Goal: Task Accomplishment & Management: Manage account settings

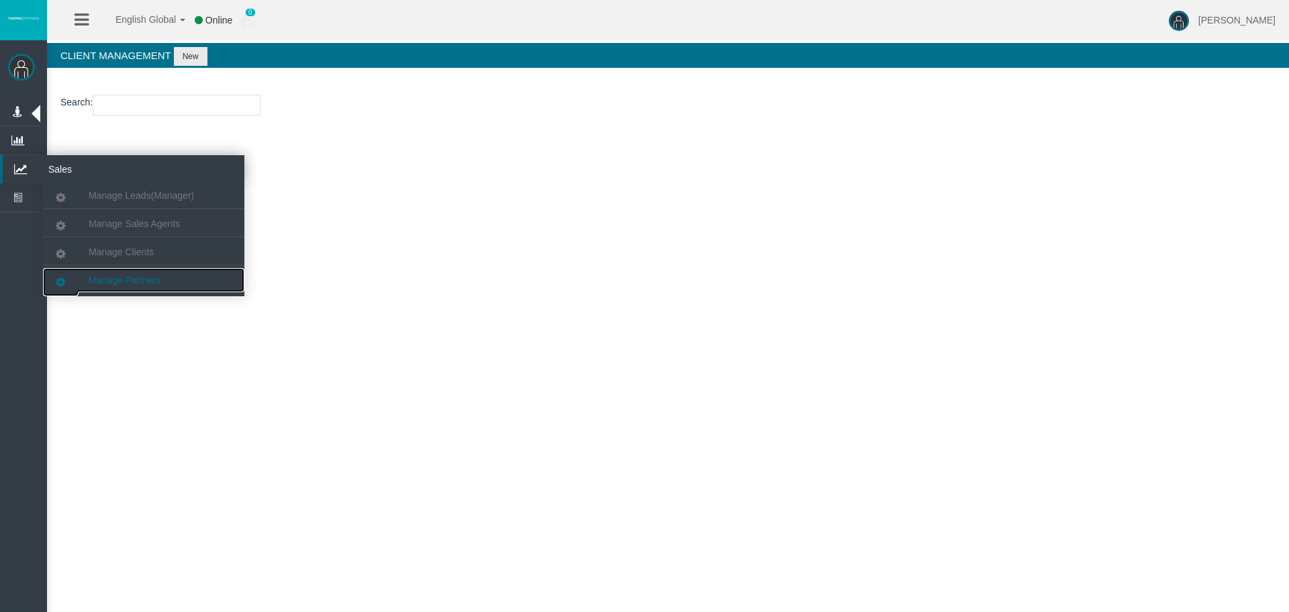
click at [148, 281] on span "Manage Partners" at bounding box center [125, 280] width 72 height 11
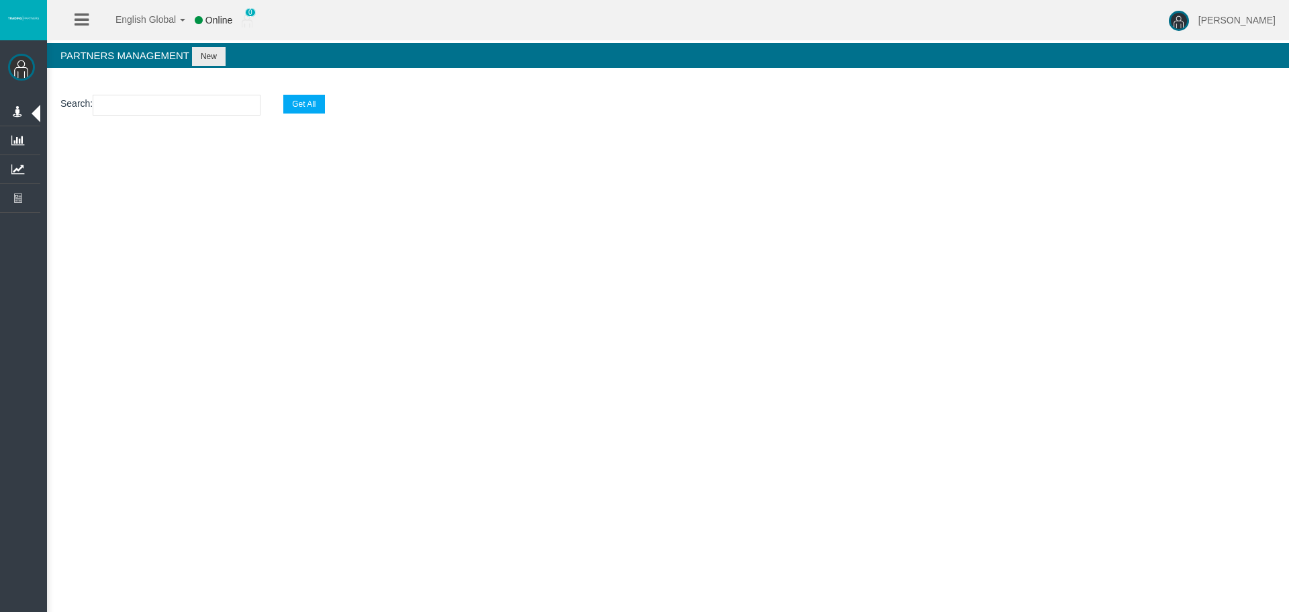
click at [180, 108] on input "text" at bounding box center [177, 105] width 168 height 21
paste input "IB06q7l"
type input "IB06q7l"
select select "25"
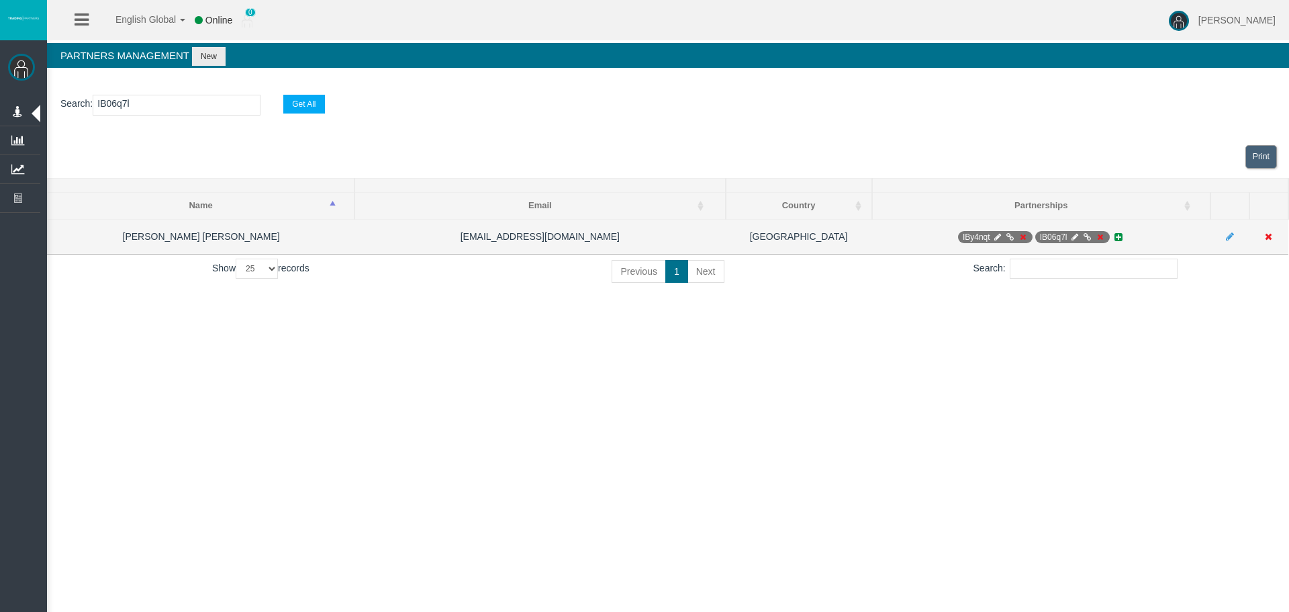
click at [999, 236] on icon at bounding box center [998, 237] width 10 height 8
select select "0"
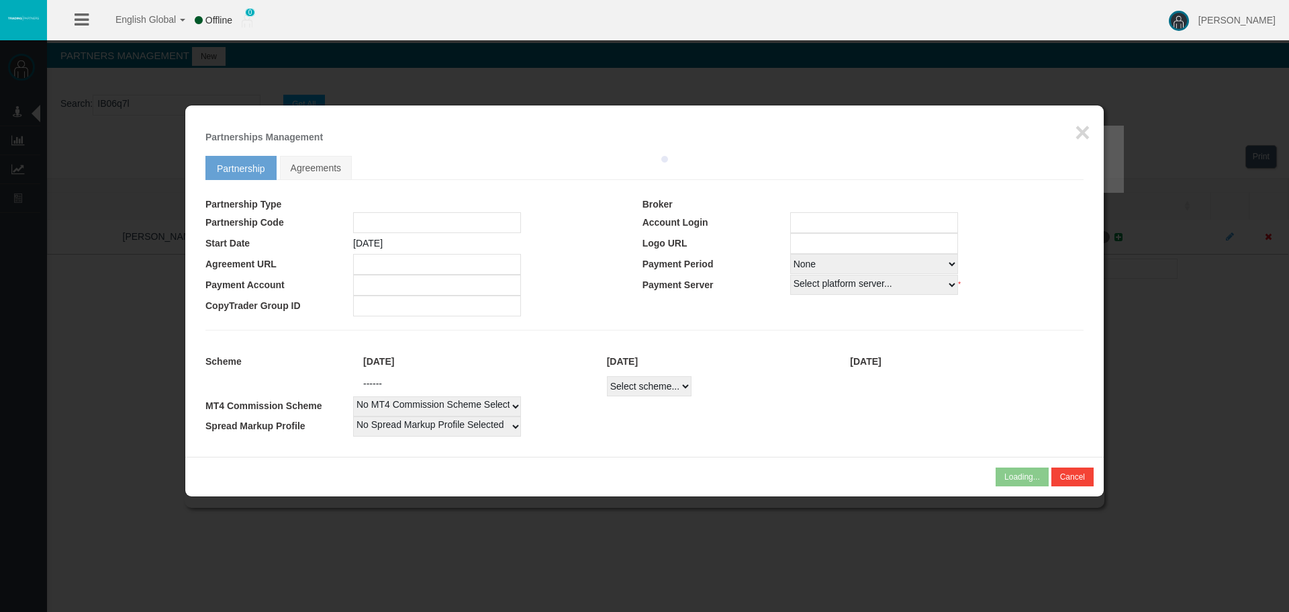
type input "IBy4nqt"
type input "19269056"
select select "1"
type input "19269056"
select select "1"
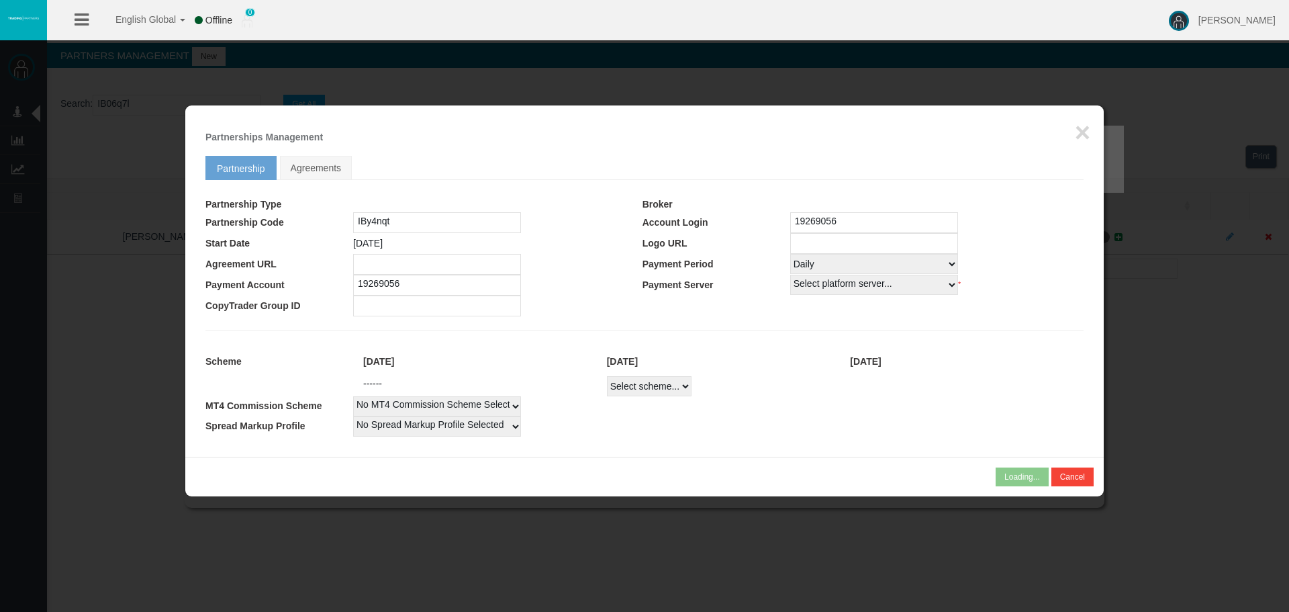
select select
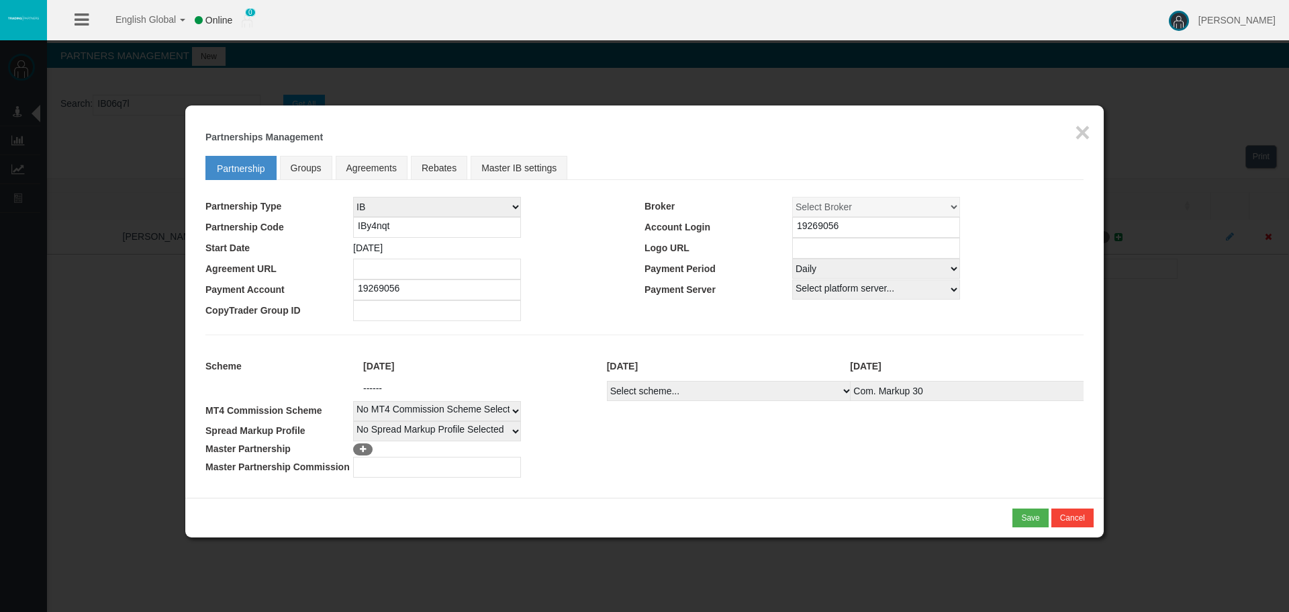
click at [1074, 131] on div "Loading... × Partnerships Management Partnership Groups Agreements Rebates Mast…" at bounding box center [644, 301] width 919 height 392
click at [1092, 132] on div "Loading... × Partnerships Management Partnership Groups Agreements Rebates Mast…" at bounding box center [644, 301] width 919 height 392
click at [1083, 134] on button "×" at bounding box center [1082, 132] width 15 height 27
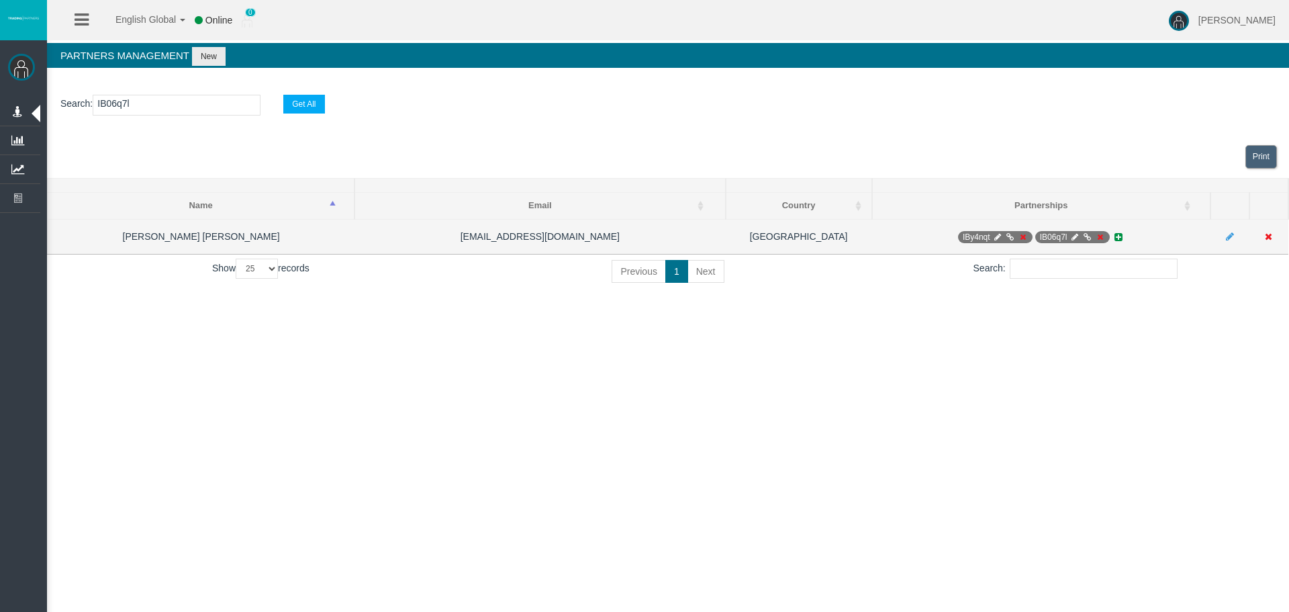
click at [1073, 236] on icon at bounding box center [1075, 237] width 10 height 8
select select "0"
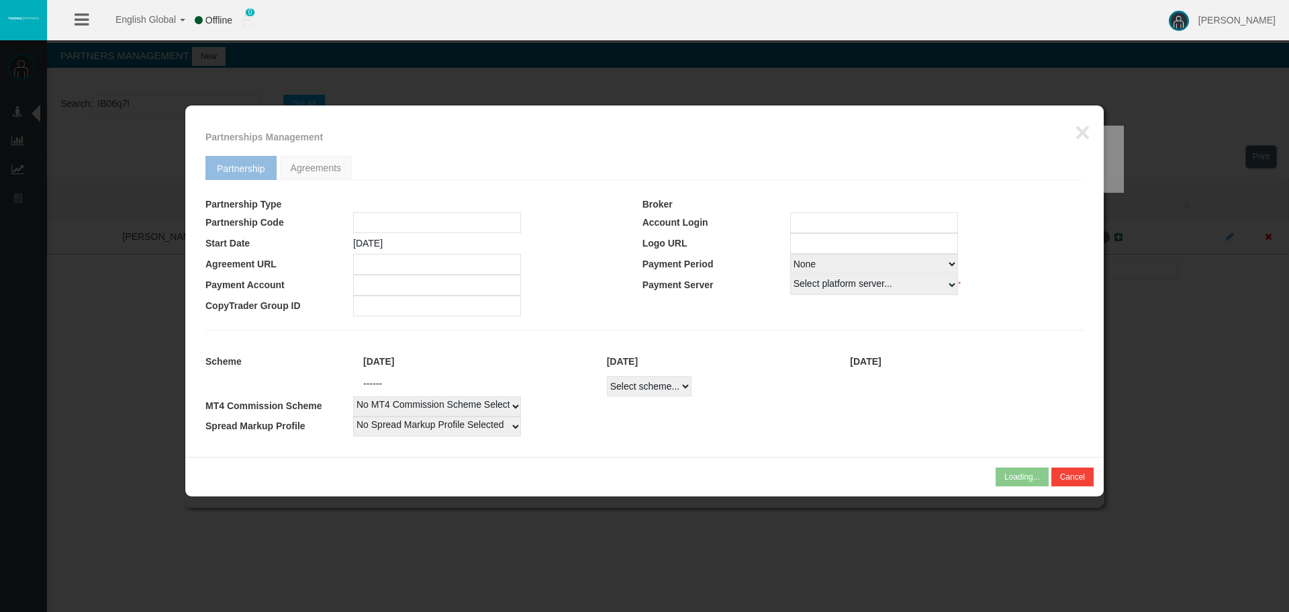
type input "IB06q7l"
type input "19269057"
select select "1"
type input "19269057"
select select "1"
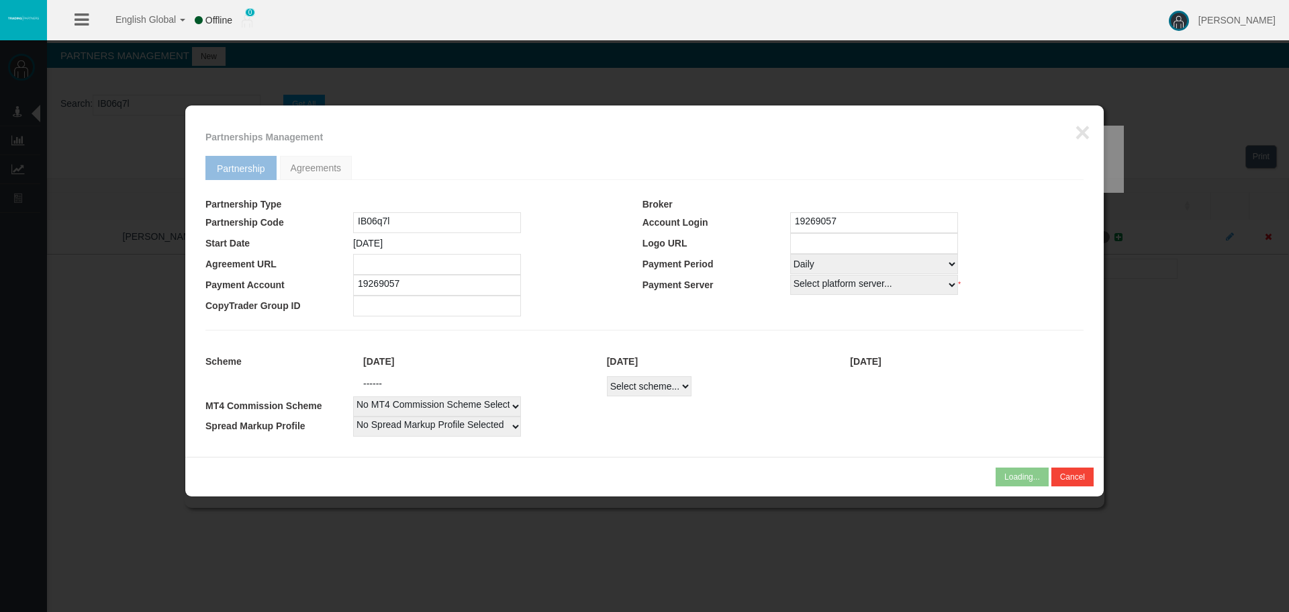
select select
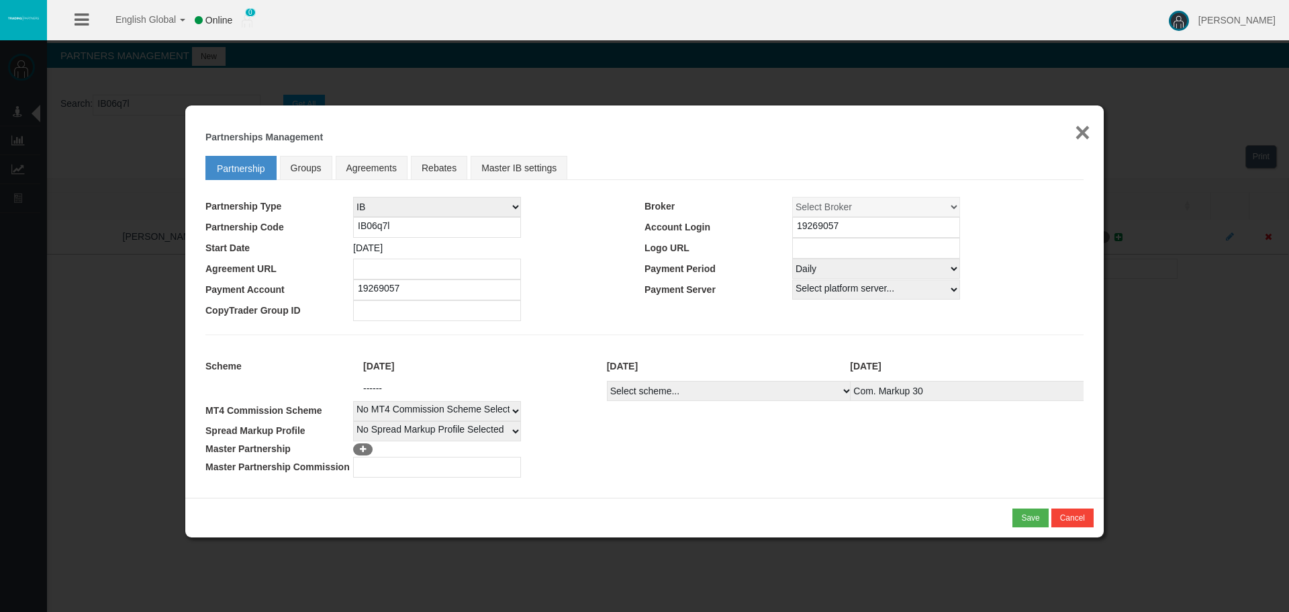
click at [1085, 135] on button "×" at bounding box center [1082, 132] width 15 height 27
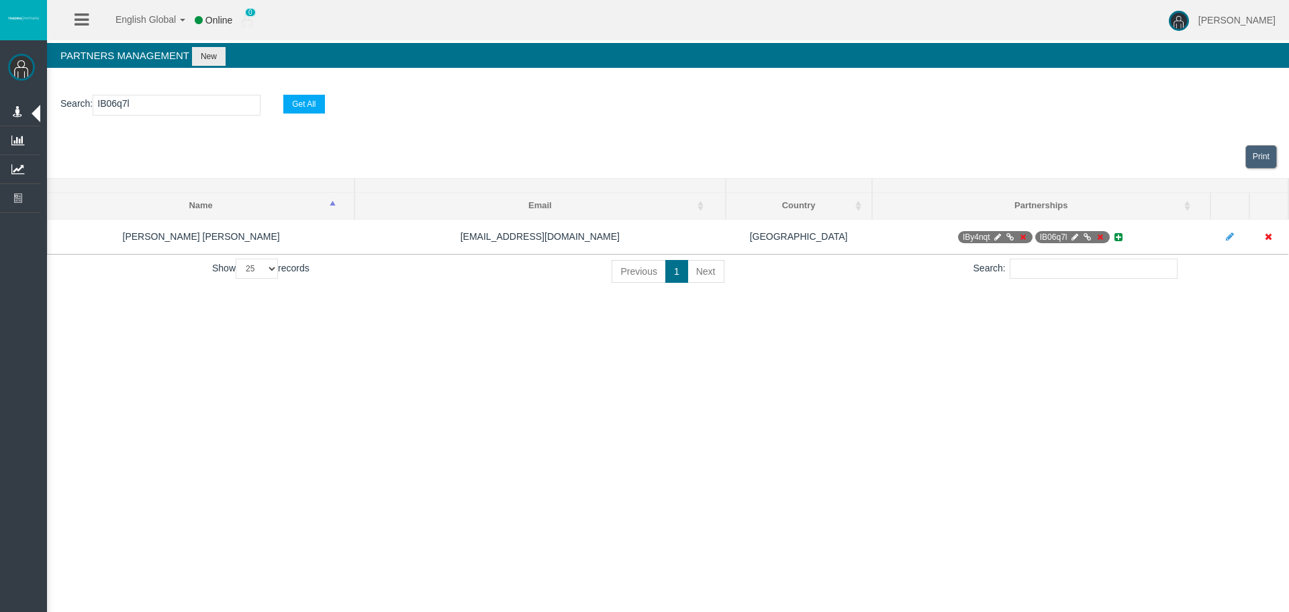
click at [802, 123] on section "Search : IB06q7l Get All" at bounding box center [668, 108] width 1242 height 54
click at [906, 136] on div "Print" at bounding box center [668, 157] width 1242 height 42
click at [173, 109] on input "IB06q7l" at bounding box center [177, 105] width 168 height 21
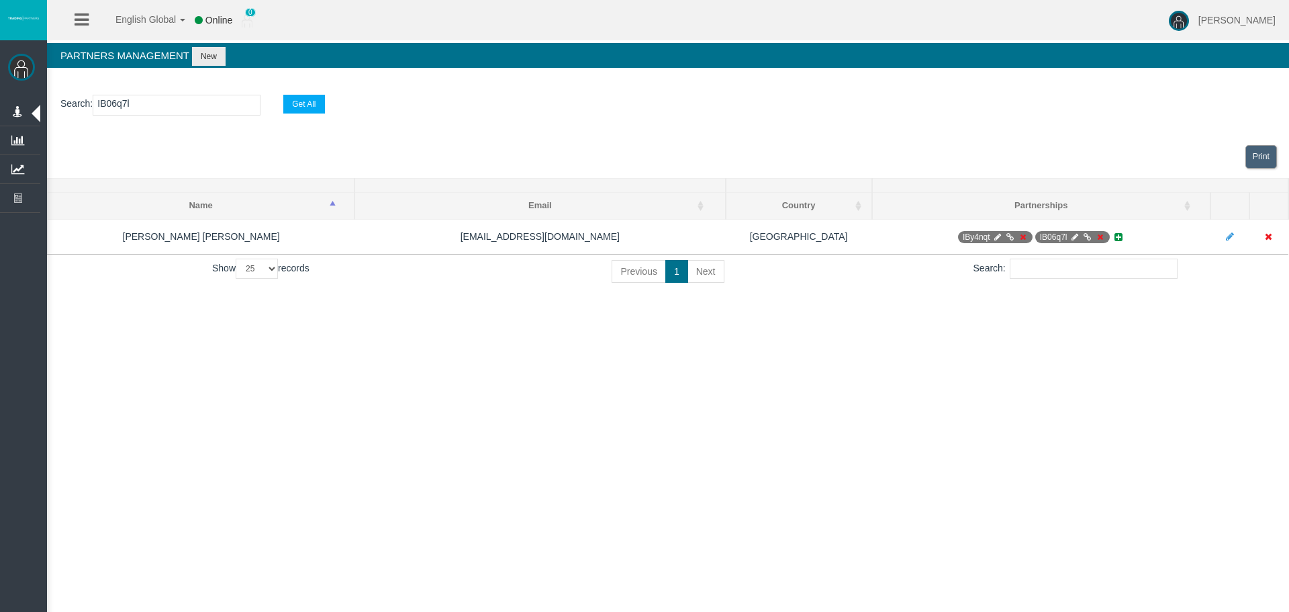
paste input "46kd8"
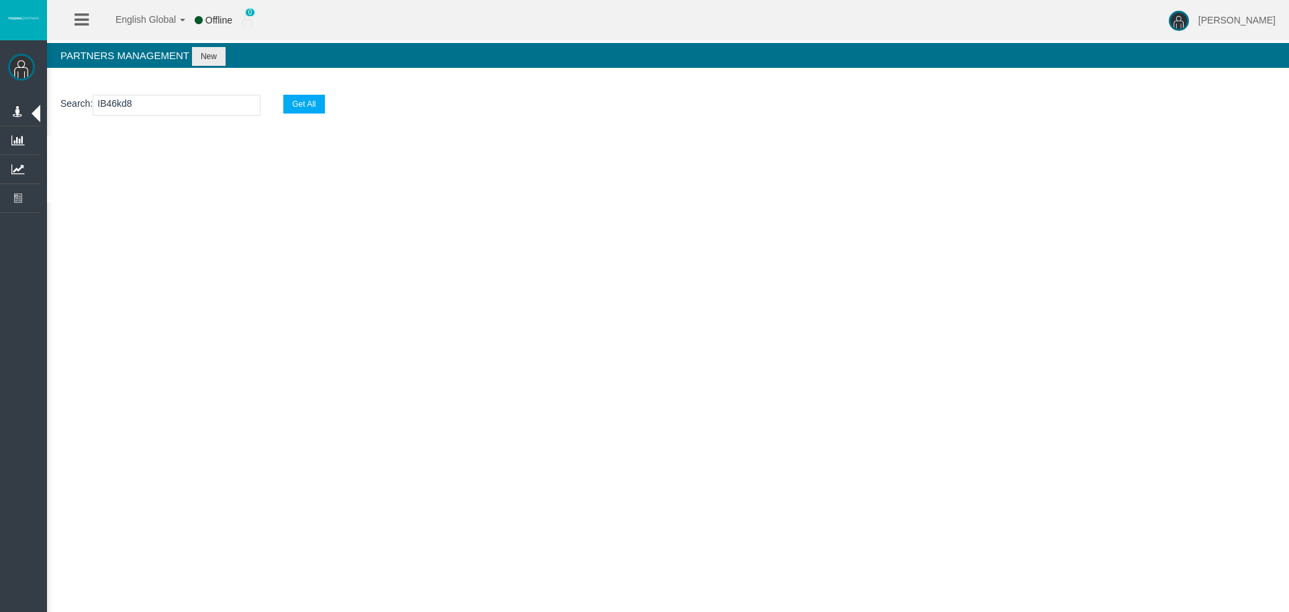
type input "IB46kd"
select select "25"
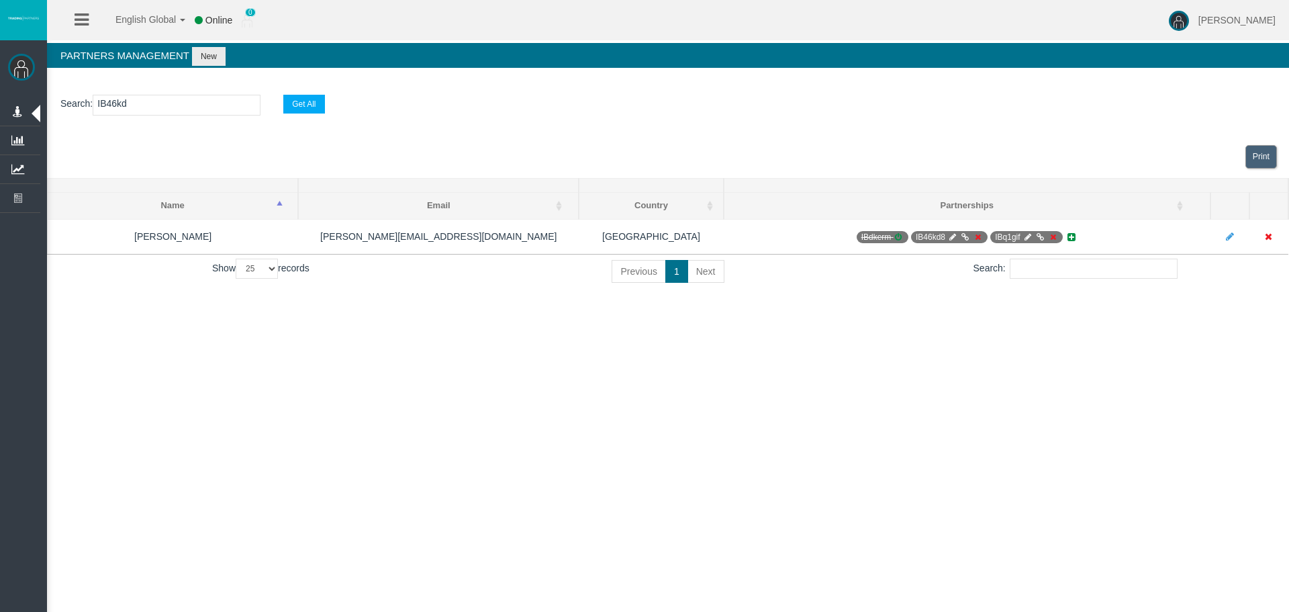
paste input "IB46kd8"
click at [130, 105] on input "IB46kdIB46kd8" at bounding box center [177, 105] width 168 height 21
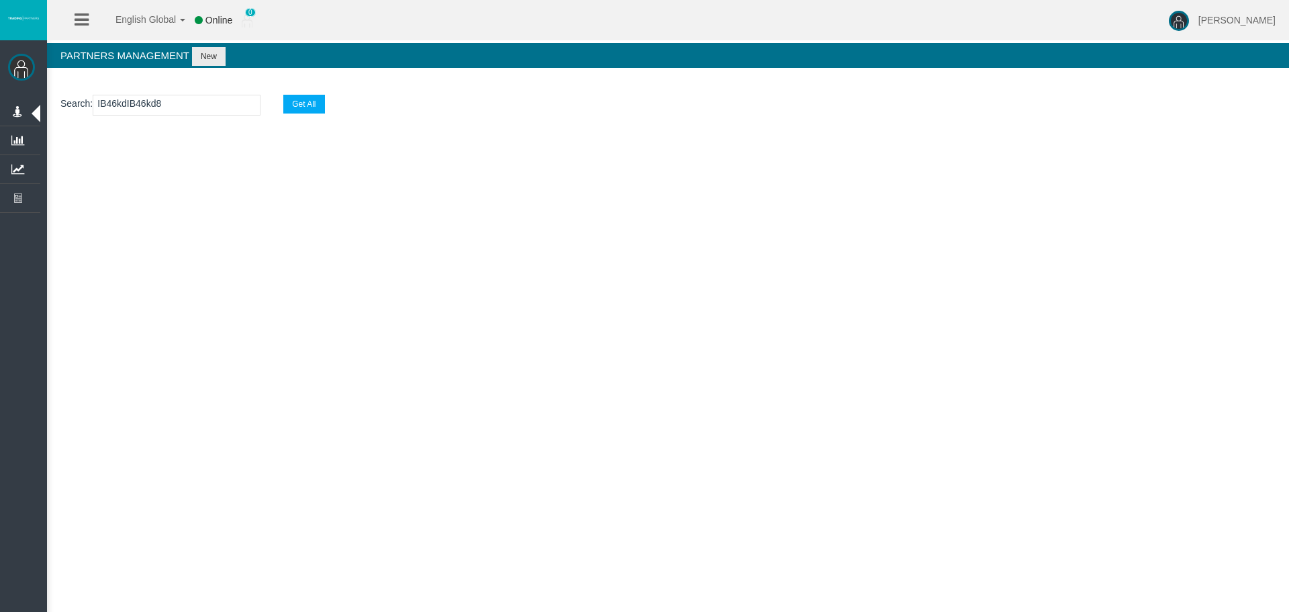
click at [169, 112] on input "IB46kdIB46kd8" at bounding box center [177, 105] width 168 height 21
drag, startPoint x: 131, startPoint y: 99, endPoint x: -167, endPoint y: 105, distance: 298.2
click at [0, 105] on html "English Global 简体中文 English Global 日本語 한국어 Online 0 [PERSON_NAME] Help Log Out …" at bounding box center [644, 306] width 1289 height 612
drag, startPoint x: 148, startPoint y: 88, endPoint x: 161, endPoint y: 98, distance: 15.7
click at [148, 88] on section "Search : iB46kd8 Get All" at bounding box center [668, 108] width 1242 height 54
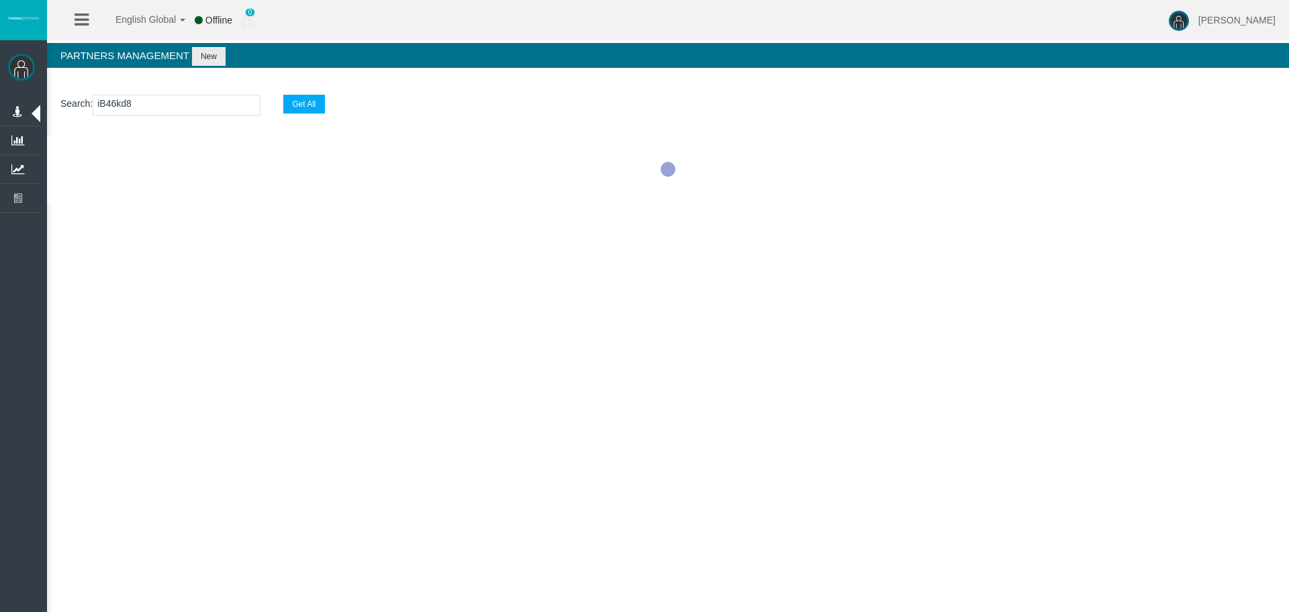
click at [162, 104] on input "iB46kd8" at bounding box center [177, 105] width 168 height 21
type input "iB46kd"
select select "25"
type input "iB46kd8"
select select "25"
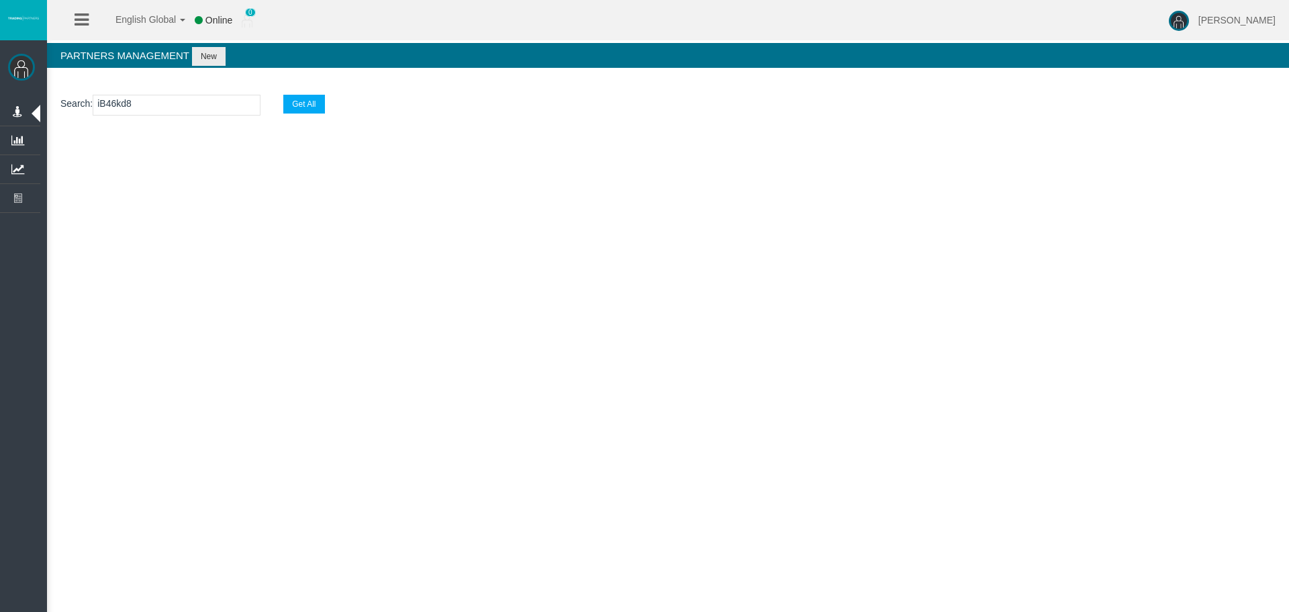
type input "iB46kd8"
click at [145, 101] on input "iB46kd8" at bounding box center [177, 105] width 168 height 21
select select "25"
click at [145, 101] on input "iB46kd8" at bounding box center [177, 105] width 168 height 21
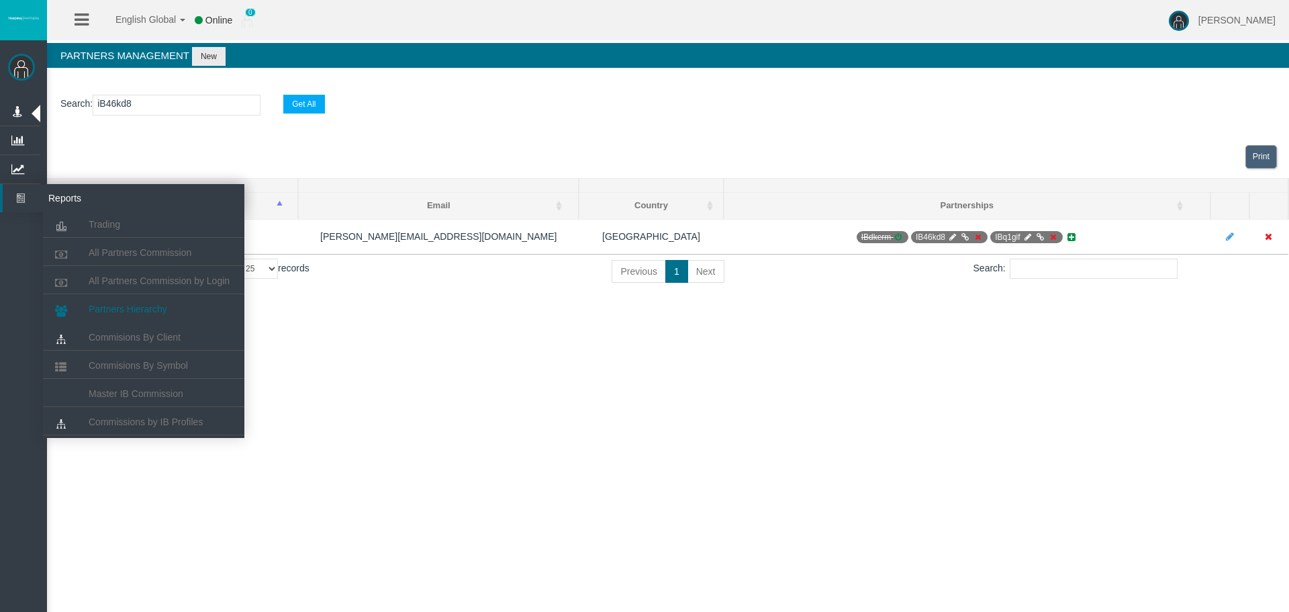
type input "iB46kd8"
click at [126, 305] on span "Partners Hierarchy" at bounding box center [128, 309] width 79 height 11
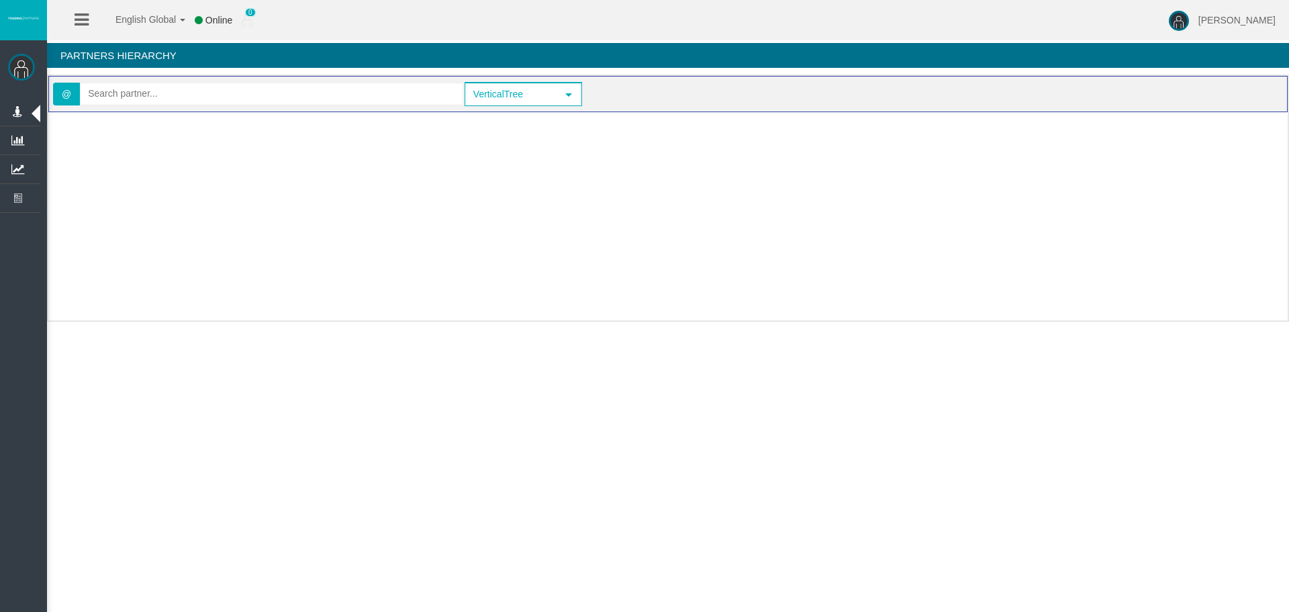
click at [199, 107] on div "@ VerticalTree select VerticalTree" at bounding box center [668, 94] width 1240 height 36
click at [196, 95] on input "text" at bounding box center [272, 93] width 382 height 21
paste input "iB46kd8"
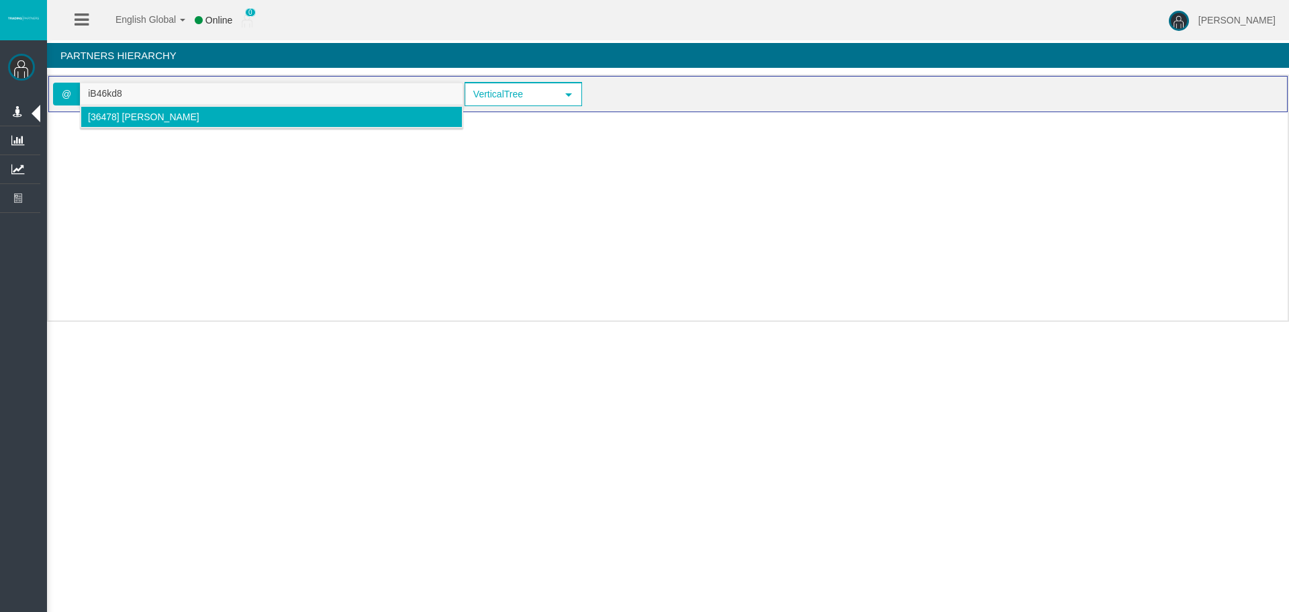
click at [148, 124] on li "[36478] [PERSON_NAME]" at bounding box center [272, 116] width 382 height 21
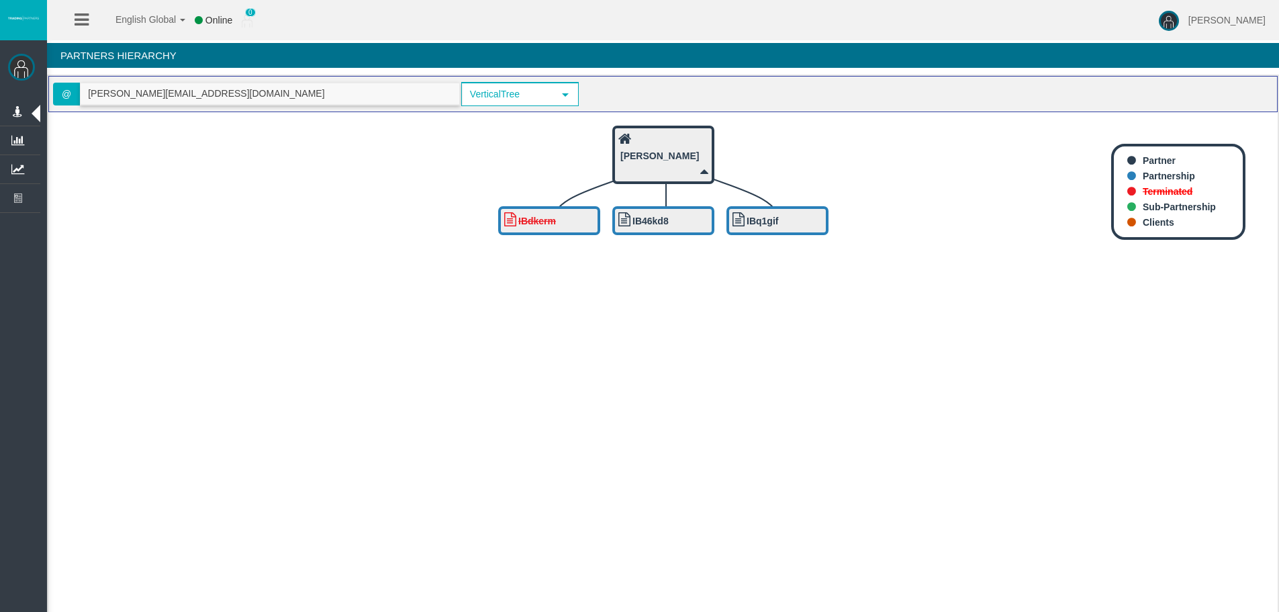
type input "[PERSON_NAME][EMAIL_ADDRESS][DOMAIN_NAME]"
